Goal: Task Accomplishment & Management: Complete application form

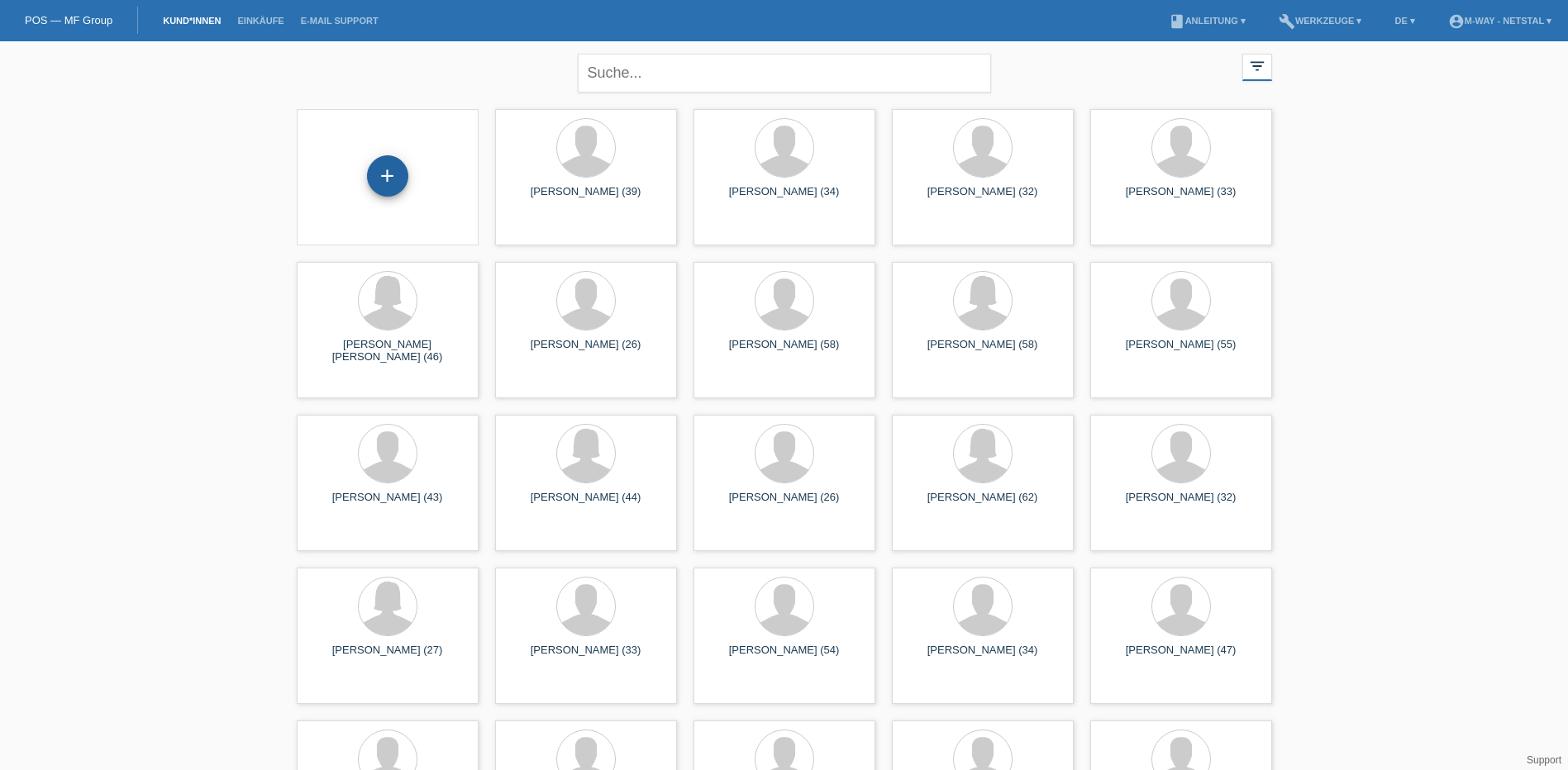
click at [379, 179] on div "+" at bounding box center [388, 176] width 42 height 42
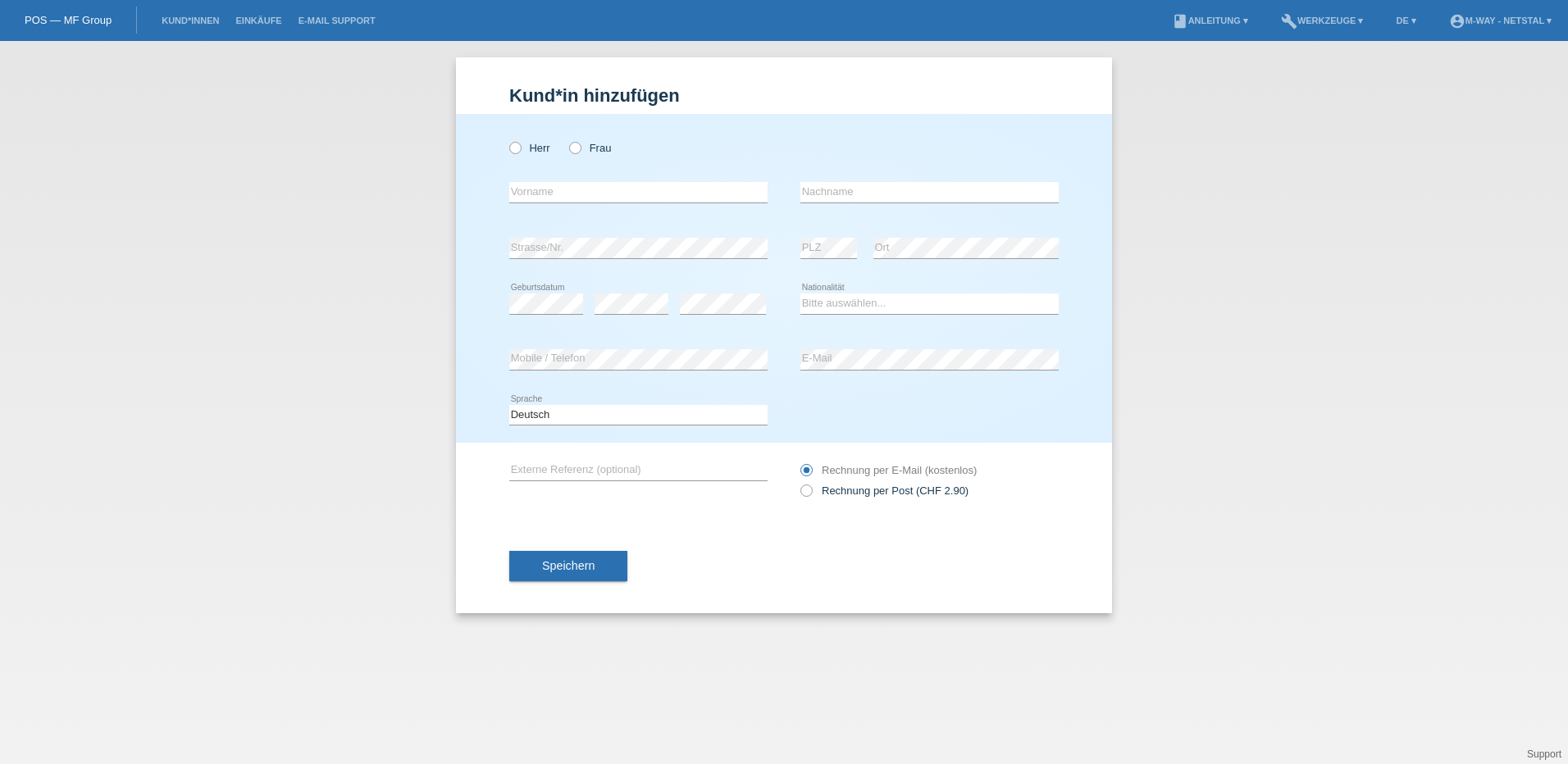
click at [535, 166] on div "error Vorname" at bounding box center [638, 192] width 258 height 56
click at [525, 152] on label "Herr" at bounding box center [530, 148] width 41 height 12
click at [520, 152] on input "Herr" at bounding box center [514, 147] width 11 height 11
radio input "true"
click at [536, 202] on icon at bounding box center [638, 202] width 258 height 1
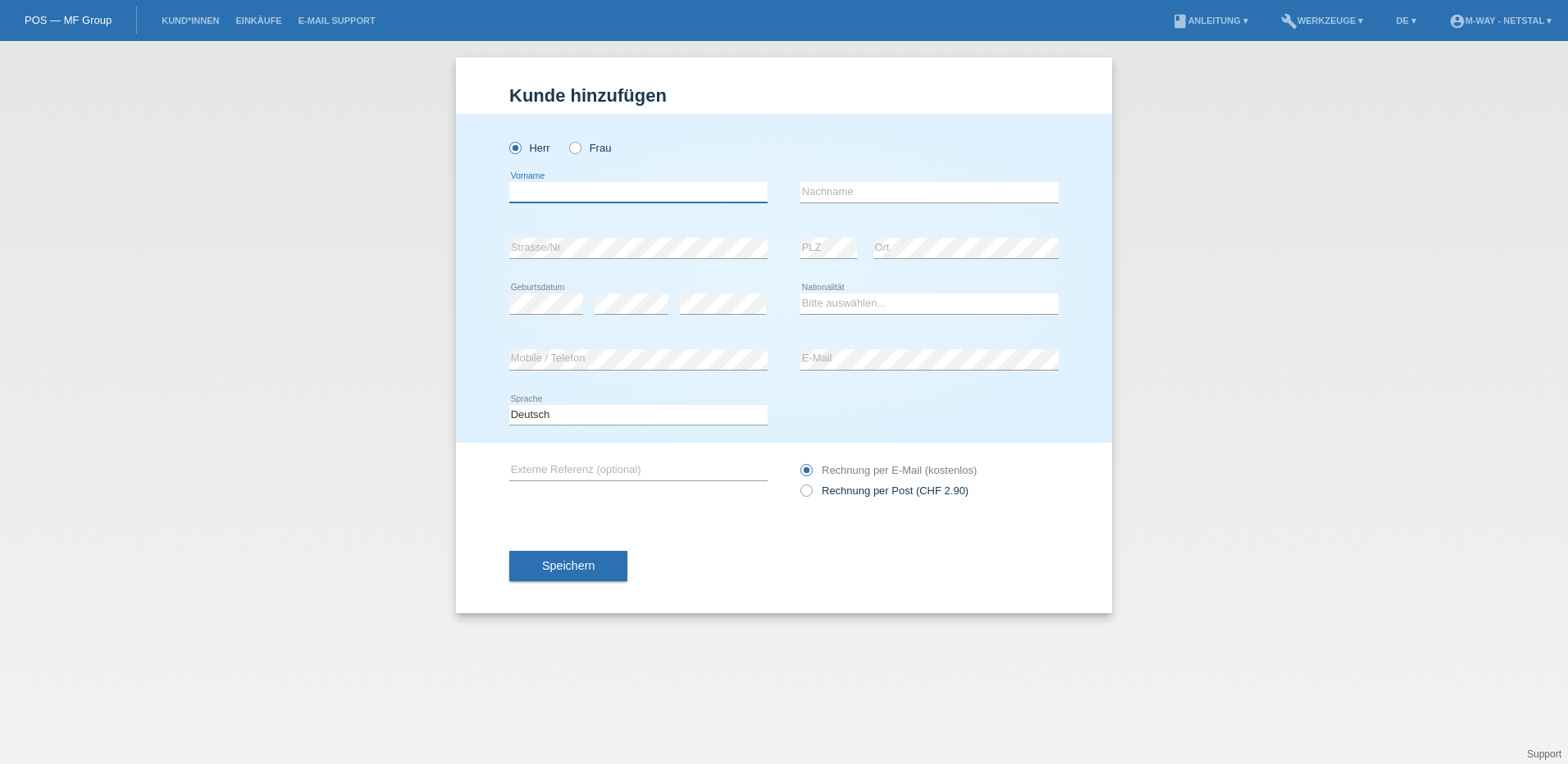
click at [558, 195] on input "text" at bounding box center [638, 192] width 258 height 21
type input "Ilir"
type input "Gashi"
click at [865, 312] on select "Bitte auswählen... Schweiz Deutschland Liechtenstein Österreich ------------ Af…" at bounding box center [930, 304] width 258 height 20
select select "CH"
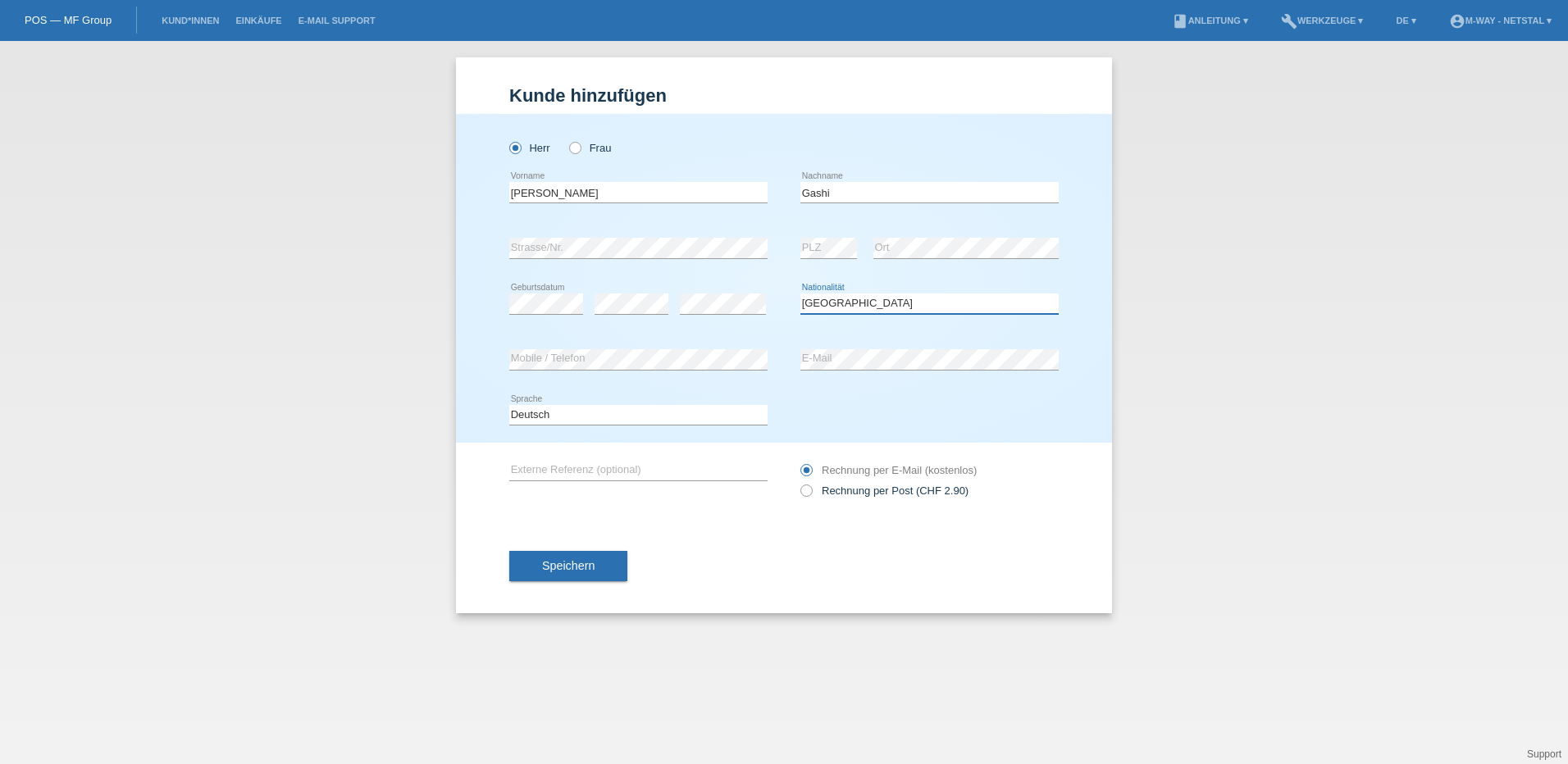
click at [801, 294] on select "Bitte auswählen... Schweiz Deutschland Liechtenstein Österreich ------------ Af…" at bounding box center [930, 304] width 258 height 20
click at [616, 372] on div "error Mobile / Telefon" at bounding box center [638, 360] width 258 height 56
click at [543, 562] on span "Speichern" at bounding box center [568, 565] width 52 height 13
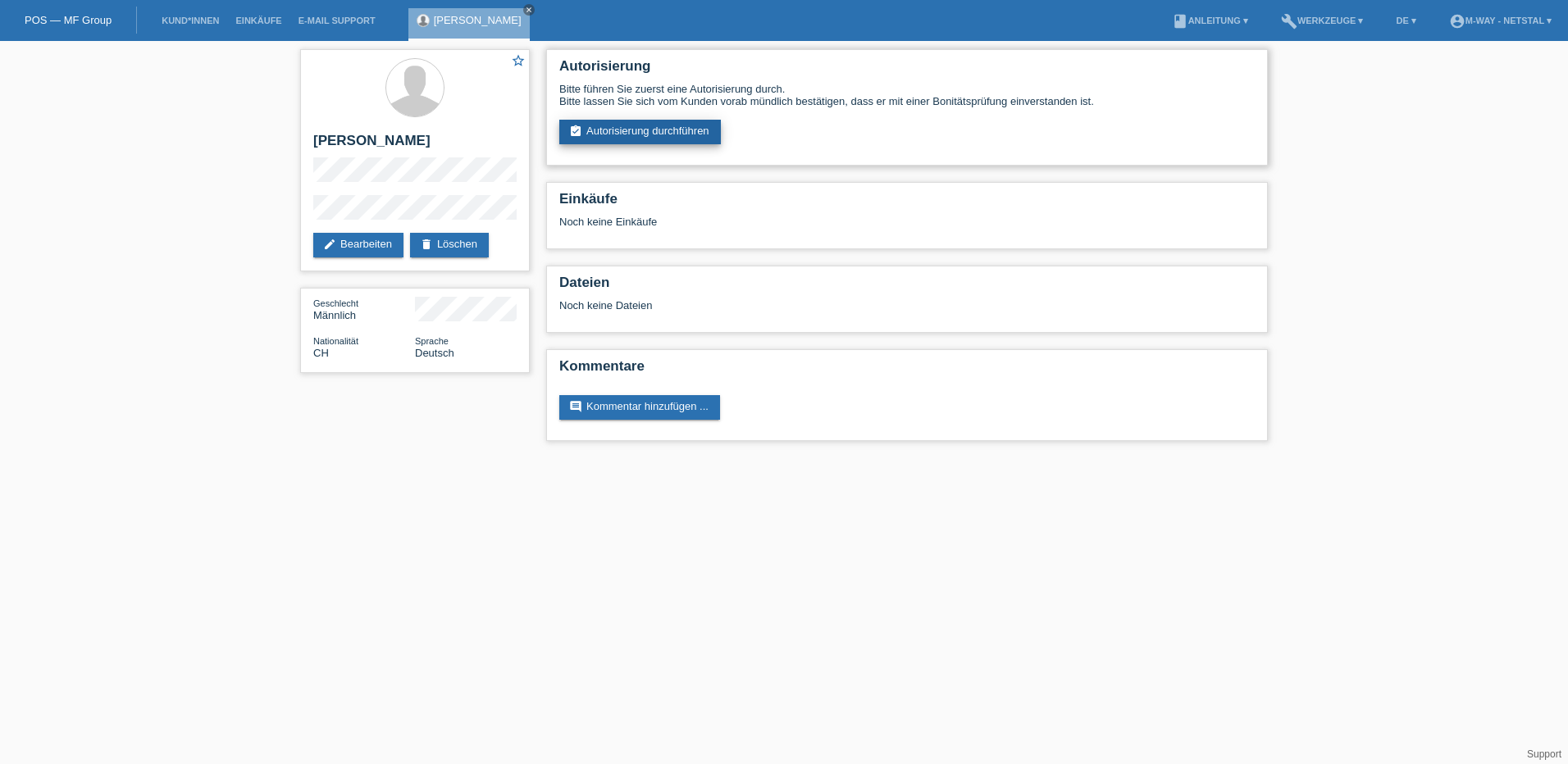
click at [619, 121] on link "assignment_turned_in Autorisierung durchführen" at bounding box center [640, 131] width 162 height 25
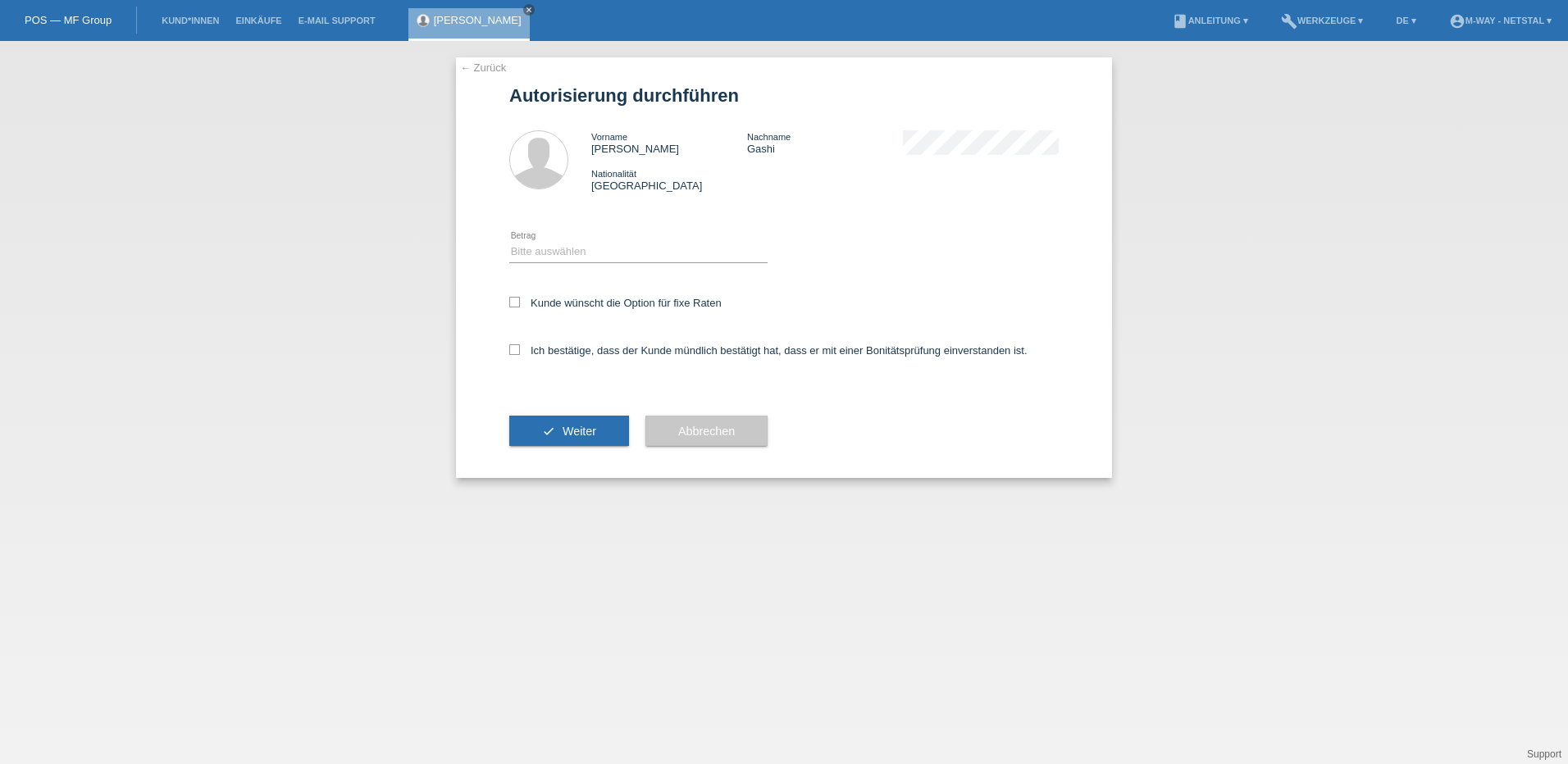
click at [587, 238] on div "Bitte auswählen CHF 1.00 - CHF 499.00 CHF 500.00 - CHF 1'999.00 CHF 2'000.00 - …" at bounding box center [638, 252] width 258 height 56
click at [587, 245] on select "Bitte auswählen CHF 1.00 - CHF 499.00 CHF 500.00 - CHF 1'999.00 CHF 2'000.00 - …" at bounding box center [638, 251] width 258 height 20
select select "3"
click at [509, 242] on select "Bitte auswählen CHF 1.00 - CHF 499.00 CHF 500.00 - CHF 1'999.00 CHF 2'000.00 - …" at bounding box center [638, 251] width 258 height 20
click at [540, 312] on div "Kunde wünscht die Option für fixe Raten" at bounding box center [783, 304] width 549 height 47
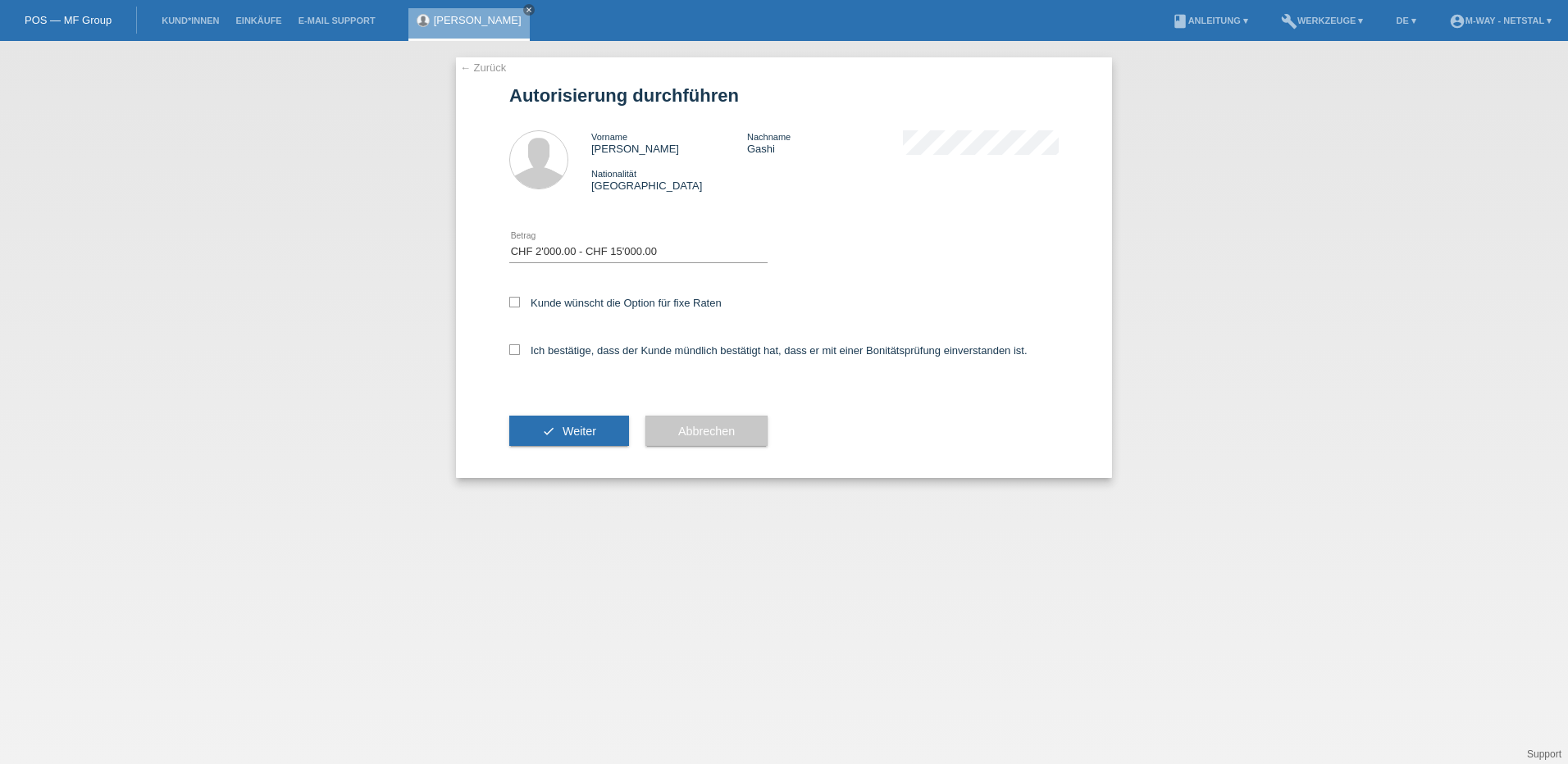
click at [510, 295] on div "Kunde wünscht die Option für fixe Raten" at bounding box center [783, 304] width 549 height 47
click at [513, 305] on icon at bounding box center [514, 302] width 11 height 11
click at [513, 305] on input "Kunde wünscht die Option für fixe Raten" at bounding box center [514, 302] width 11 height 11
checkbox input "true"
click at [514, 358] on div "Ich bestätige, dass der Kunde mündlich bestätigt hat, dass er mit einer Bonität…" at bounding box center [783, 356] width 549 height 56
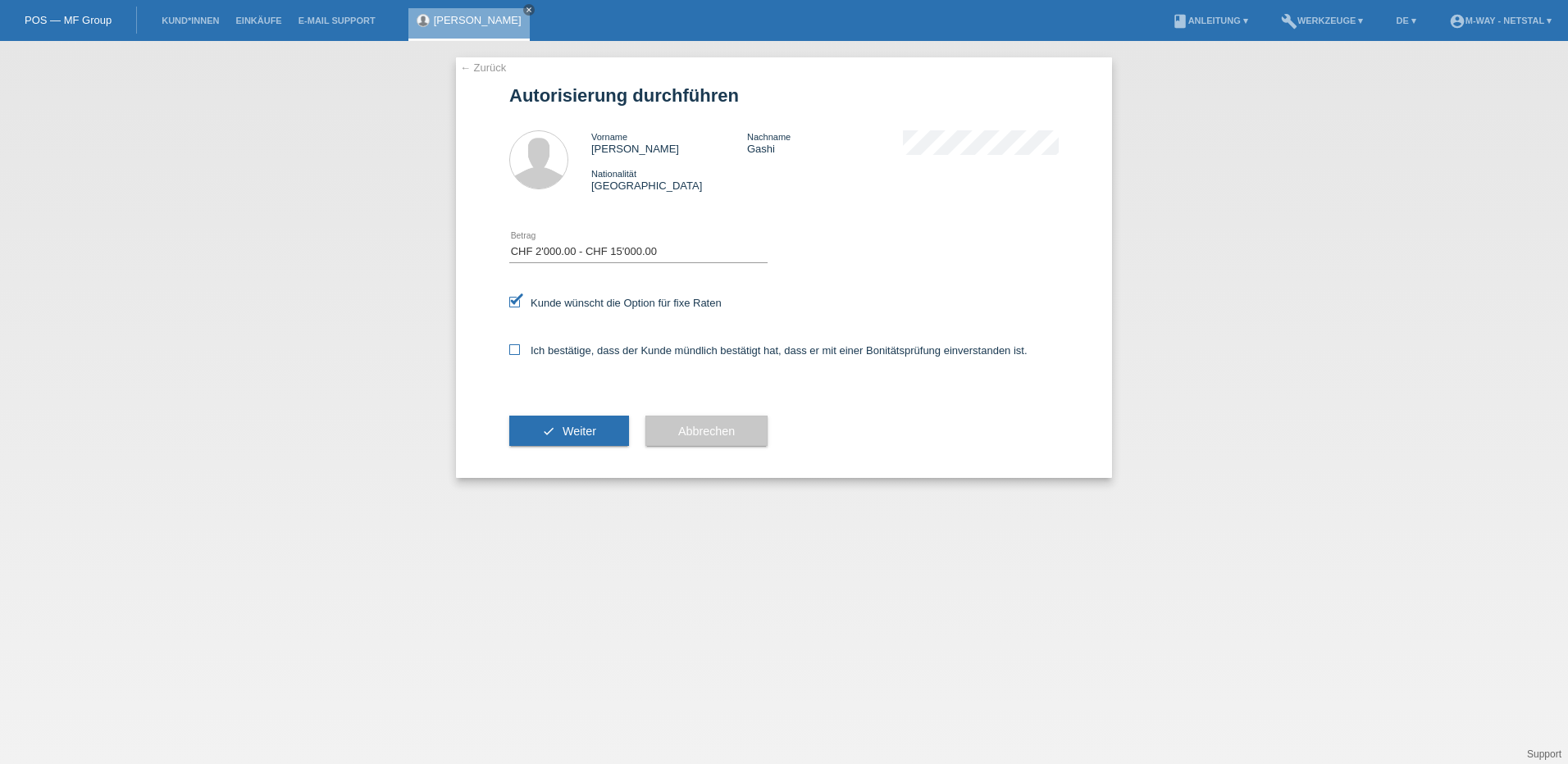
click at [514, 353] on icon at bounding box center [514, 349] width 11 height 11
click at [514, 353] on input "Ich bestätige, dass der Kunde mündlich bestätigt hat, dass er mit einer Bonität…" at bounding box center [514, 349] width 11 height 11
checkbox input "true"
click at [562, 439] on button "check Weiter" at bounding box center [568, 432] width 119 height 32
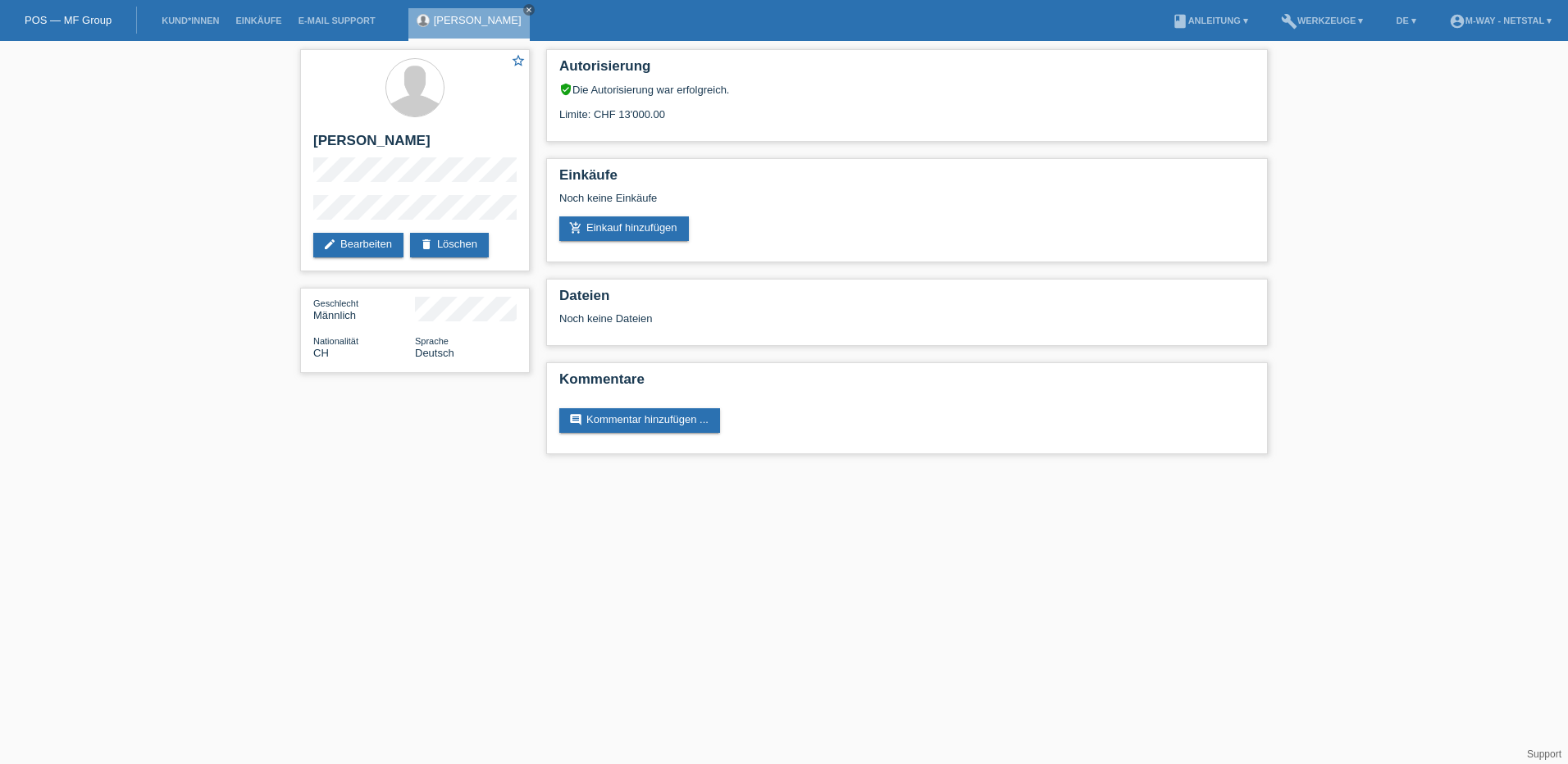
click at [1416, 305] on div "star_border [PERSON_NAME] edit Bearbeiten delete Löschen Geschlecht Männlich Na…" at bounding box center [784, 256] width 1568 height 430
click at [594, 224] on link "add_shopping_cart Einkauf hinzufügen" at bounding box center [623, 229] width 129 height 25
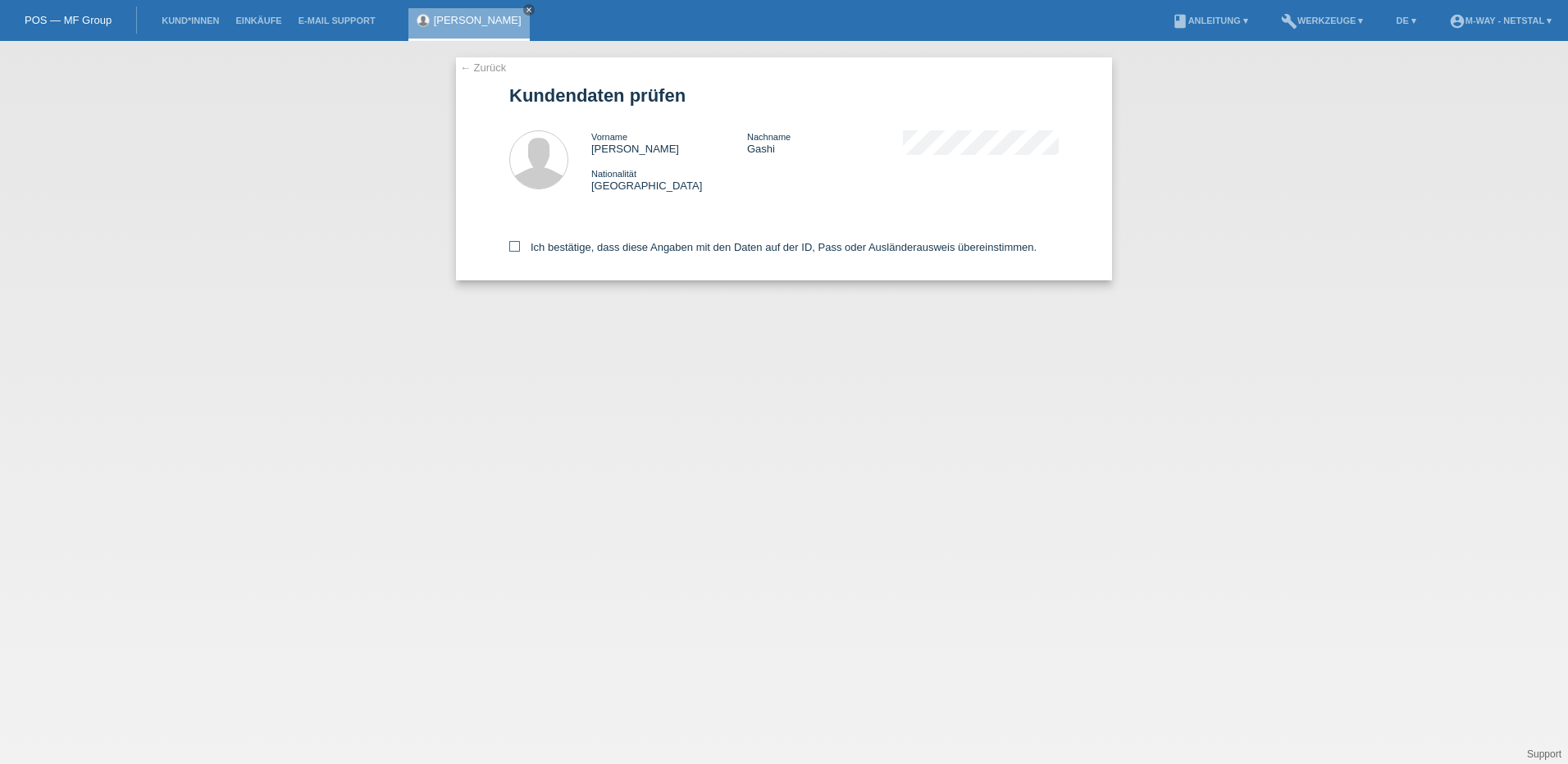
click at [517, 245] on icon at bounding box center [514, 245] width 11 height 11
click at [517, 245] on input "Ich bestätige, dass diese Angaben mit den Daten auf der ID, Pass oder Ausländer…" at bounding box center [514, 245] width 11 height 11
checkbox input "true"
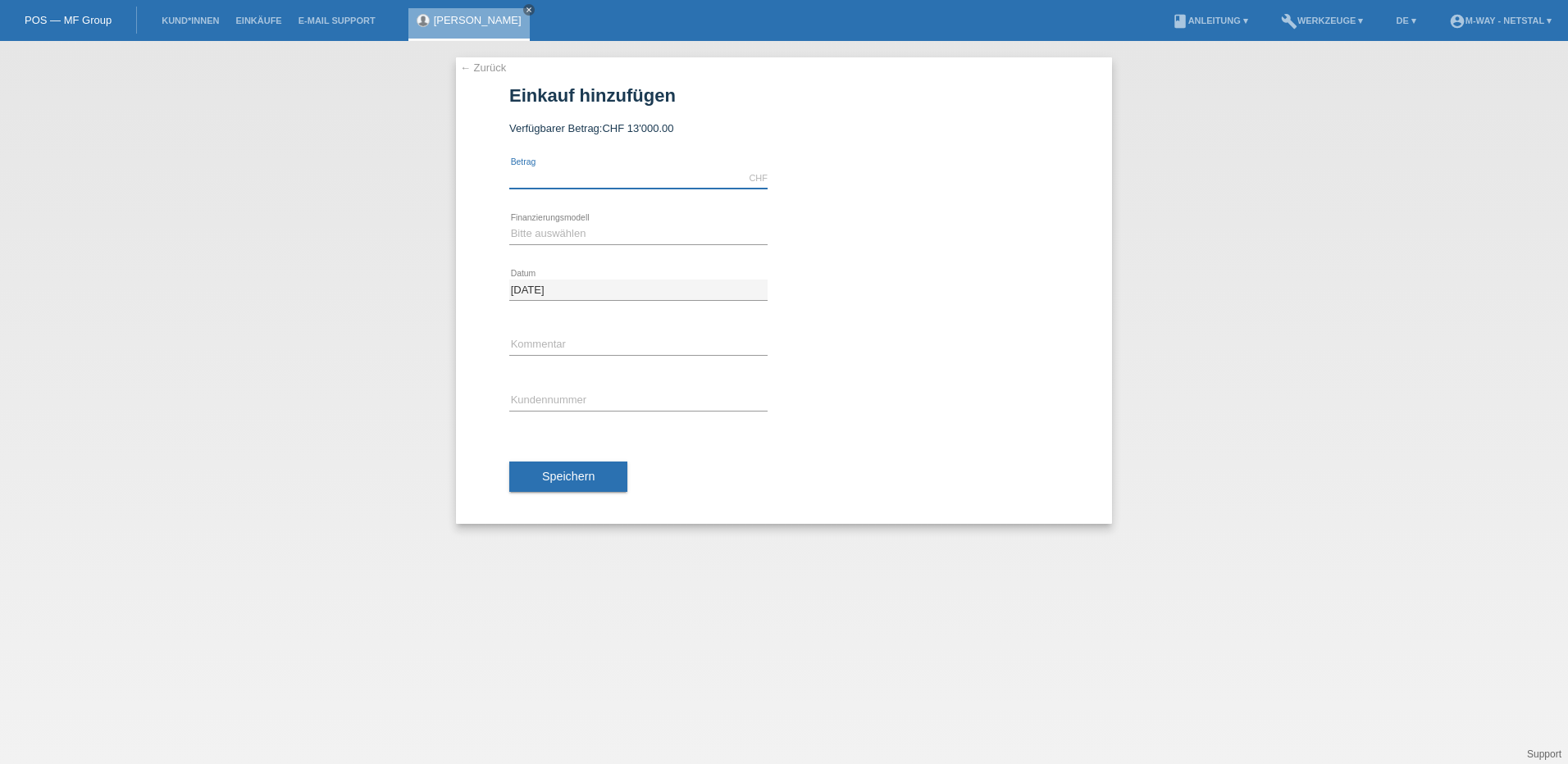
click at [557, 178] on input "text" at bounding box center [638, 177] width 258 height 21
click at [511, 170] on input "text" at bounding box center [638, 177] width 258 height 21
click at [575, 173] on input "text" at bounding box center [638, 177] width 258 height 21
type input "3402.05"
click at [577, 237] on select "Bitte auswählen Fixe Raten Kauf auf Rechnung mit Teilzahlungsoption" at bounding box center [638, 234] width 258 height 20
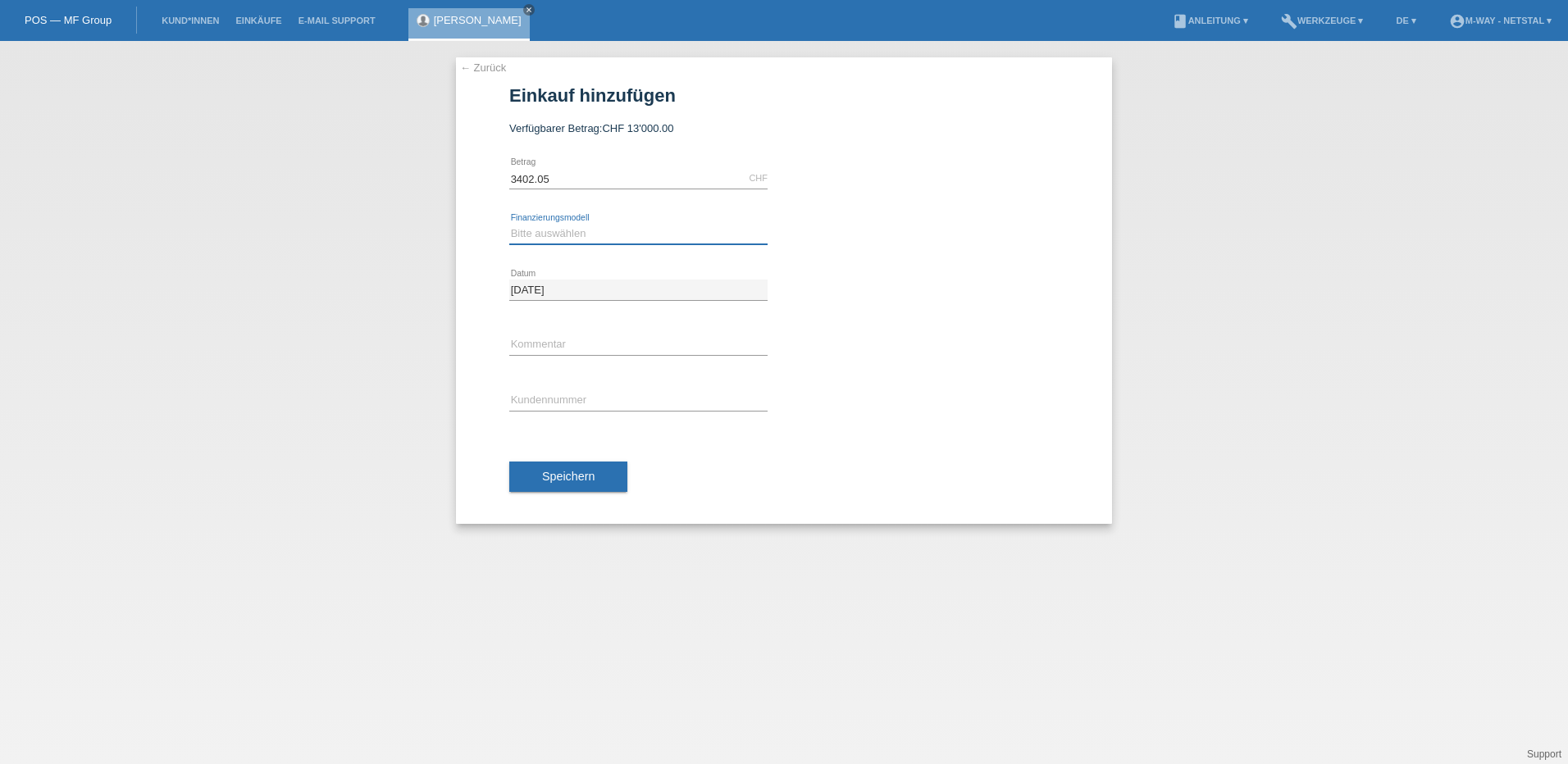
select select "77"
click at [509, 224] on select "Bitte auswählen Fixe Raten Kauf auf Rechnung mit Teilzahlungsoption" at bounding box center [638, 234] width 258 height 20
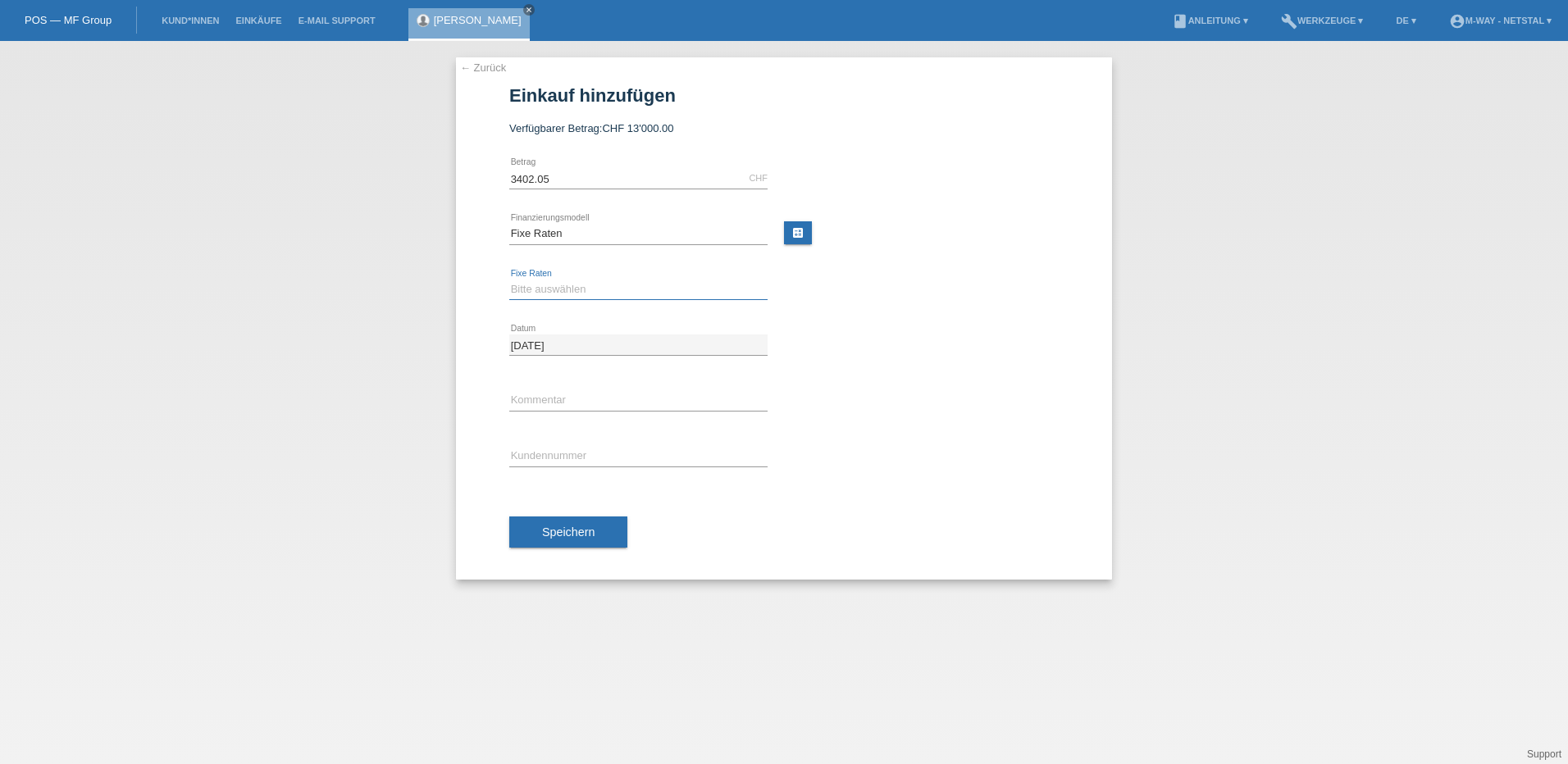
click at [587, 285] on select "Bitte auswählen 4 Raten 5 Raten 6 Raten 7 Raten 8 Raten 9 Raten 10 Raten 11 Rat…" at bounding box center [638, 290] width 258 height 20
select select "202"
click at [509, 280] on select "Bitte auswählen 4 Raten 5 Raten 6 Raten 7 Raten 8 Raten 9 Raten 10 Raten 11 Rat…" at bounding box center [638, 290] width 258 height 20
click at [556, 394] on input "text" at bounding box center [638, 400] width 258 height 21
type input "Cube one77 Race"
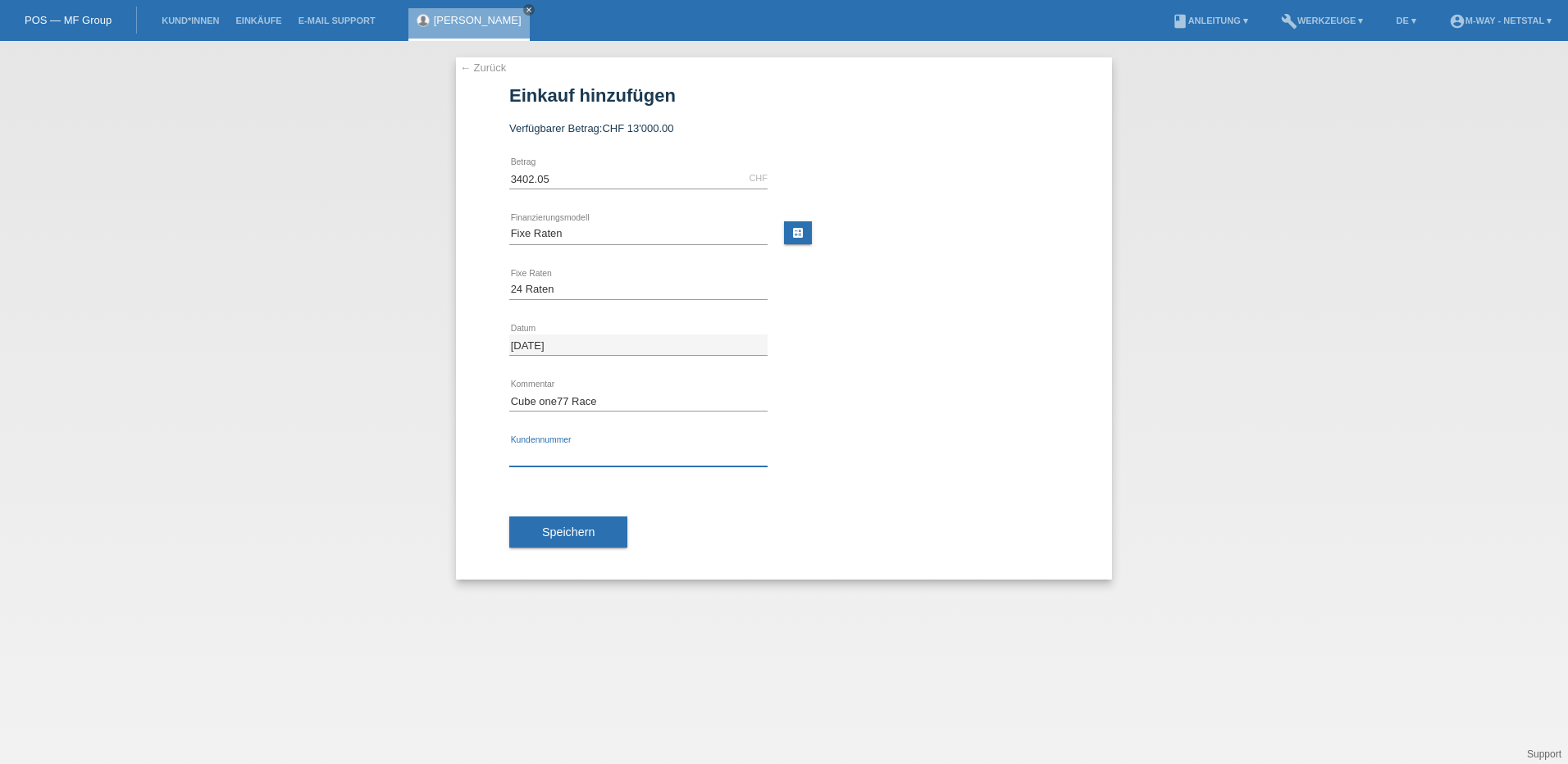
click at [592, 453] on input "text" at bounding box center [638, 455] width 258 height 21
type input "K372294"
click at [570, 538] on span "Speichern" at bounding box center [568, 531] width 52 height 13
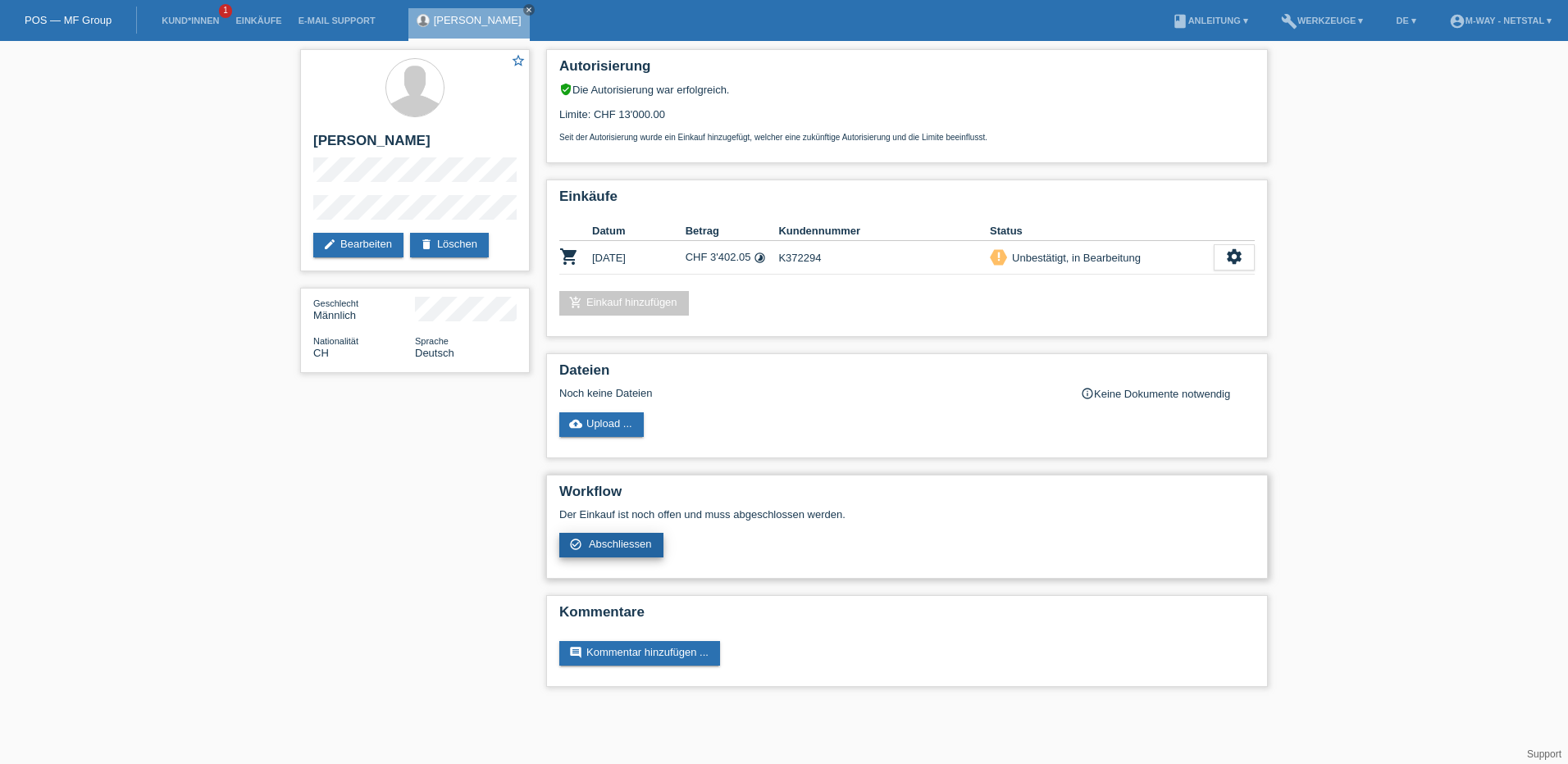
click at [602, 546] on span "Abschliessen" at bounding box center [620, 544] width 63 height 12
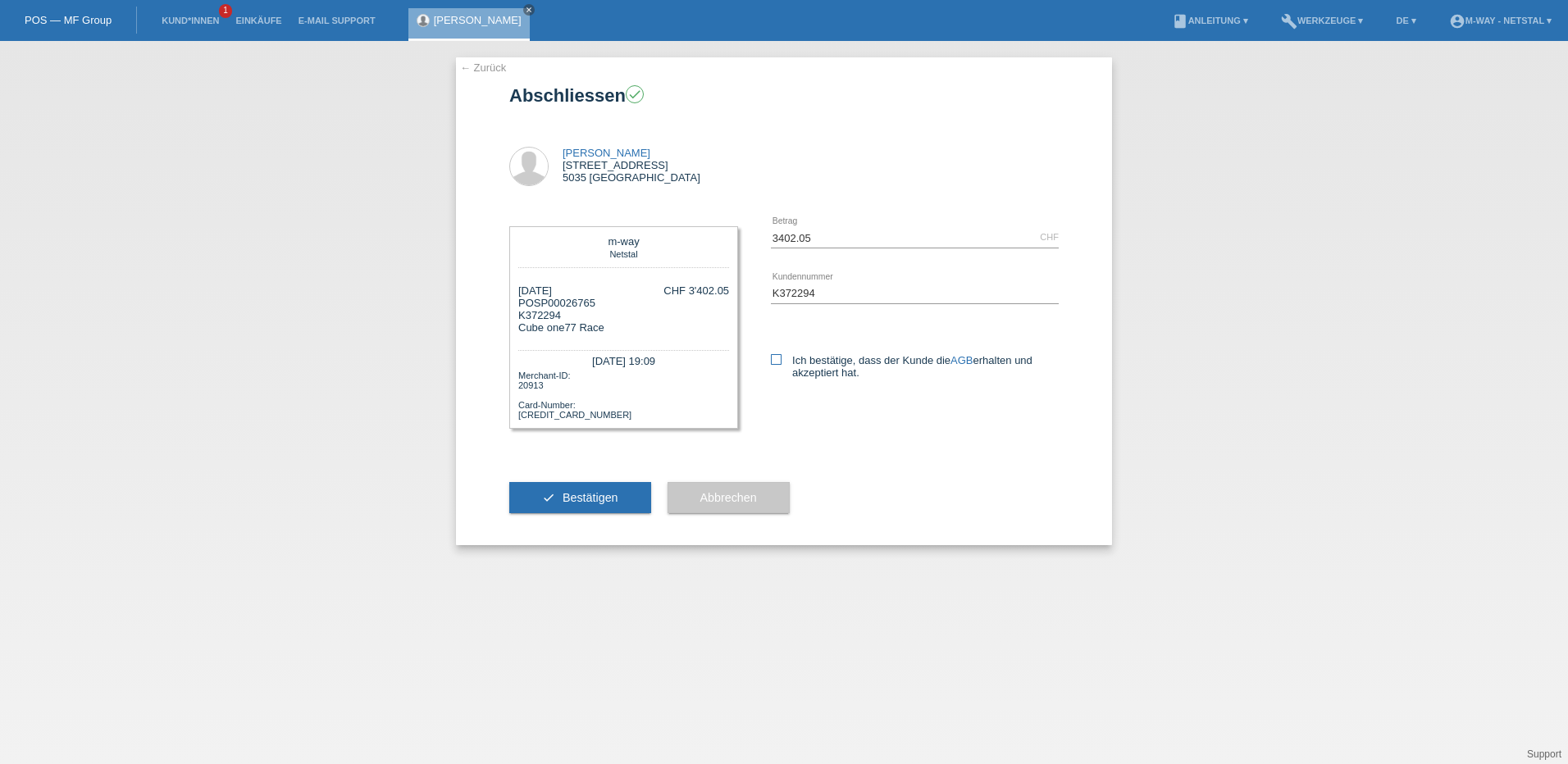
click at [802, 368] on label "Ich bestätige, dass der Kunde die AGB erhalten und akzeptiert hat." at bounding box center [915, 366] width 288 height 25
click at [781, 365] on input "Ich bestätige, dass der Kunde die AGB erhalten und akzeptiert hat." at bounding box center [776, 359] width 11 height 11
checkbox input "true"
click at [570, 494] on span "Bestätigen" at bounding box center [590, 497] width 56 height 13
